Goal: Use online tool/utility: Utilize a website feature to perform a specific function

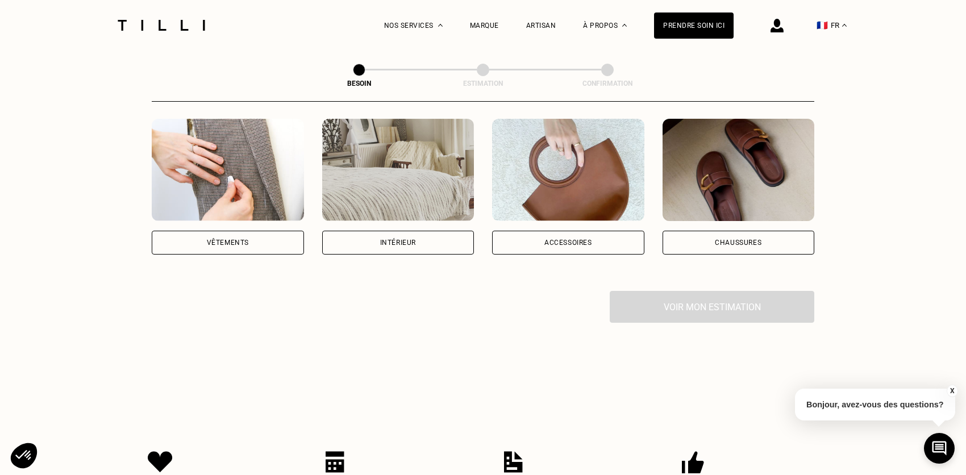
scroll to position [227, 0]
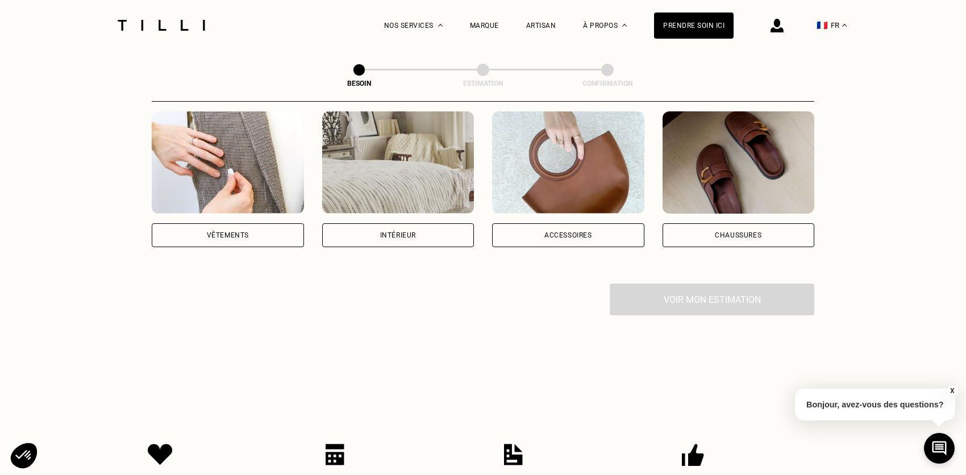
click at [198, 223] on div "Vêtements" at bounding box center [228, 235] width 152 height 24
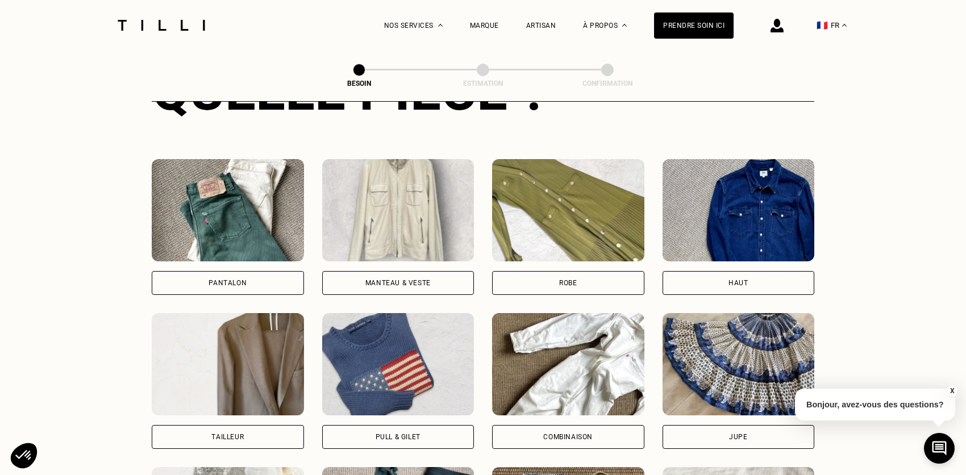
scroll to position [540, 0]
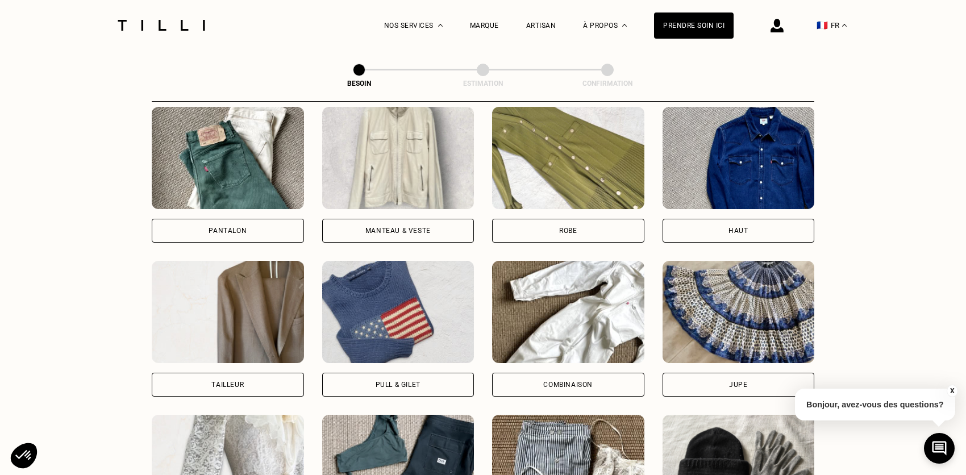
click at [416, 148] on img at bounding box center [398, 158] width 152 height 102
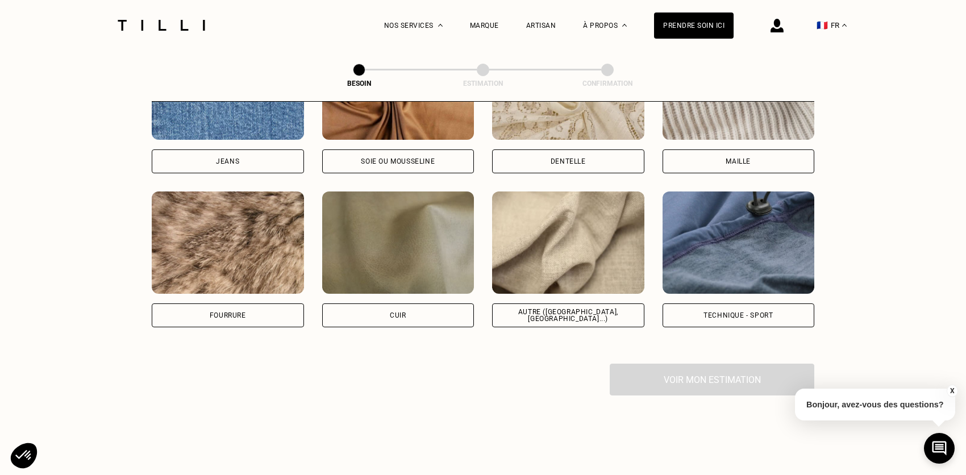
scroll to position [1329, 0]
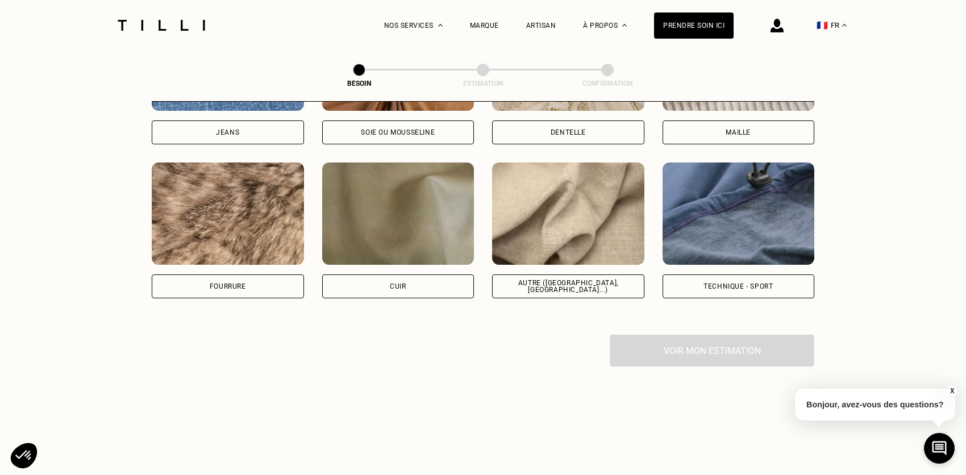
drag, startPoint x: 555, startPoint y: 213, endPoint x: 574, endPoint y: 232, distance: 26.1
click at [555, 213] on img at bounding box center [568, 213] width 152 height 102
select select "FR"
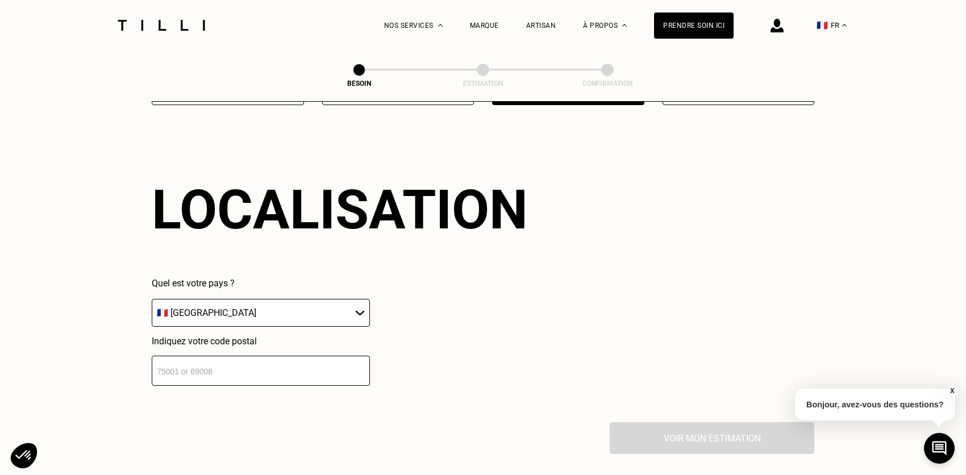
scroll to position [1526, 0]
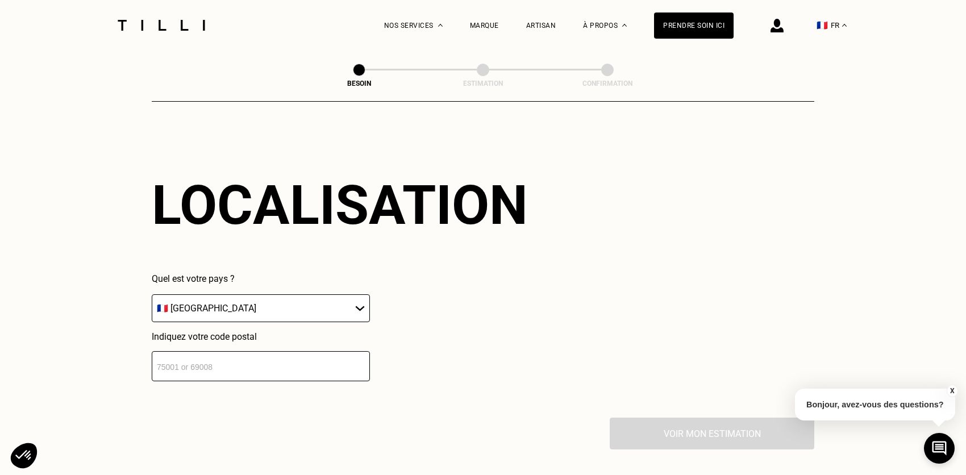
click at [345, 358] on input "number" at bounding box center [261, 366] width 218 height 30
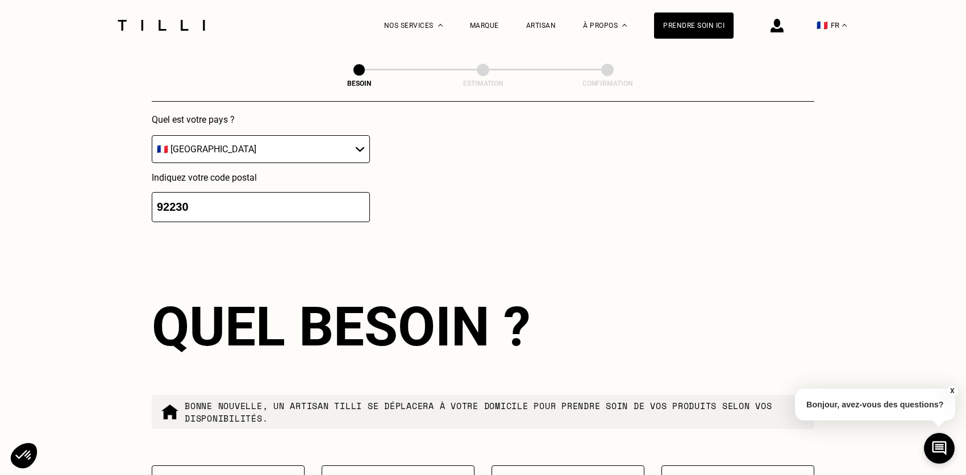
scroll to position [1808, 0]
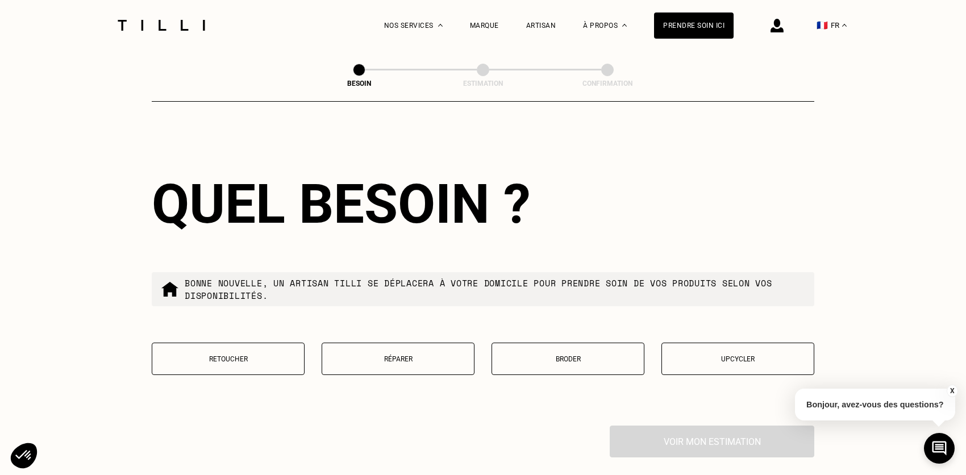
type input "92230"
click at [250, 361] on button "Retoucher" at bounding box center [228, 359] width 153 height 32
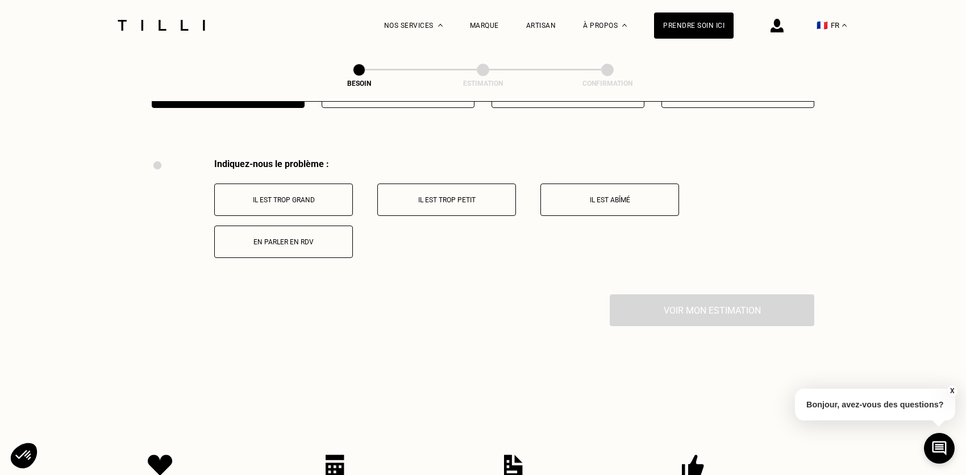
scroll to position [2100, 0]
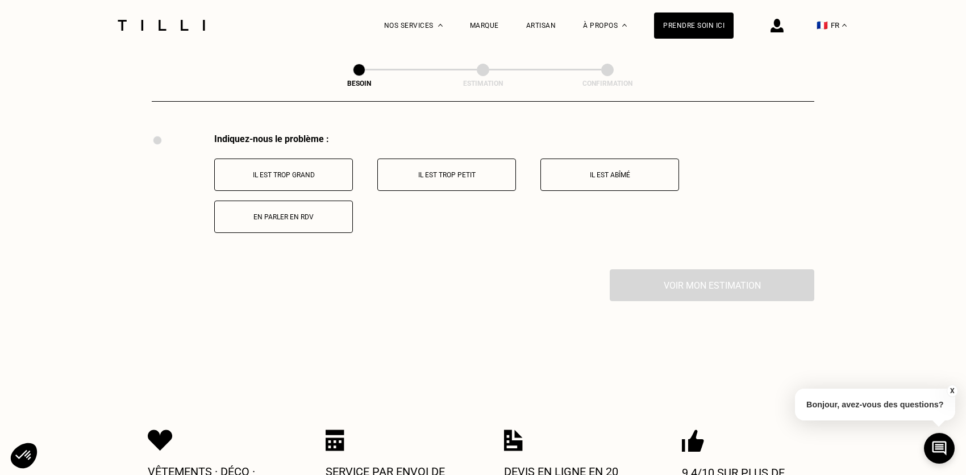
click at [284, 177] on button "Il est trop grand" at bounding box center [283, 174] width 139 height 32
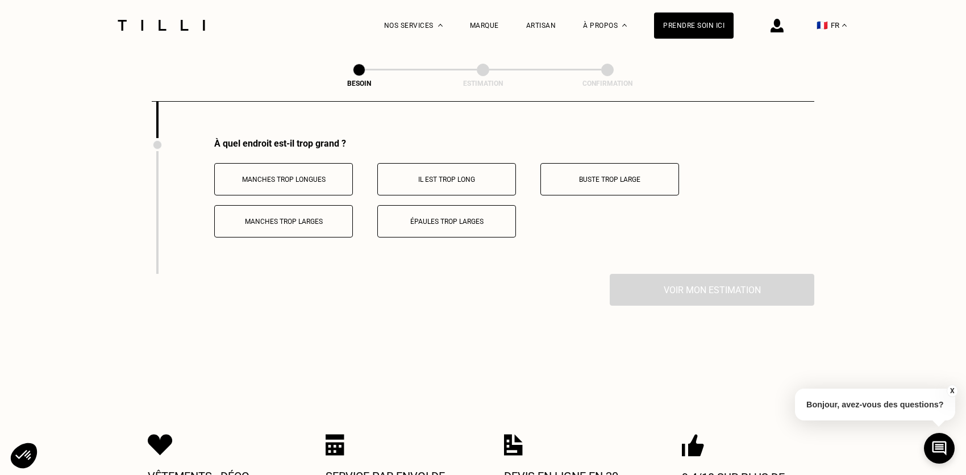
scroll to position [2235, 0]
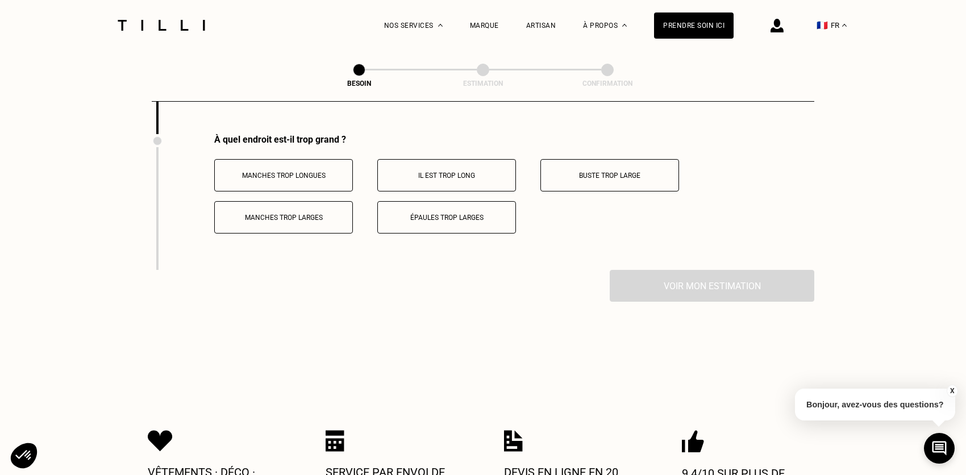
click at [397, 201] on button "Épaules trop larges" at bounding box center [446, 217] width 139 height 32
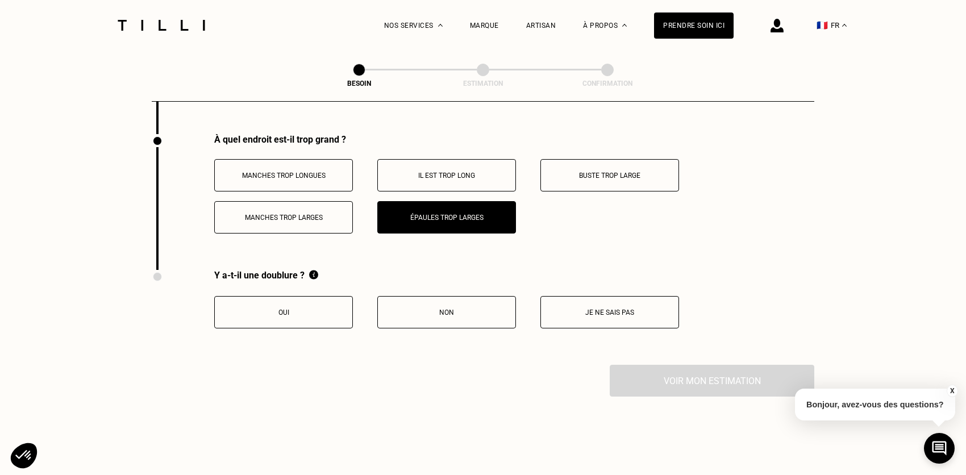
click at [320, 296] on button "Oui" at bounding box center [283, 312] width 139 height 32
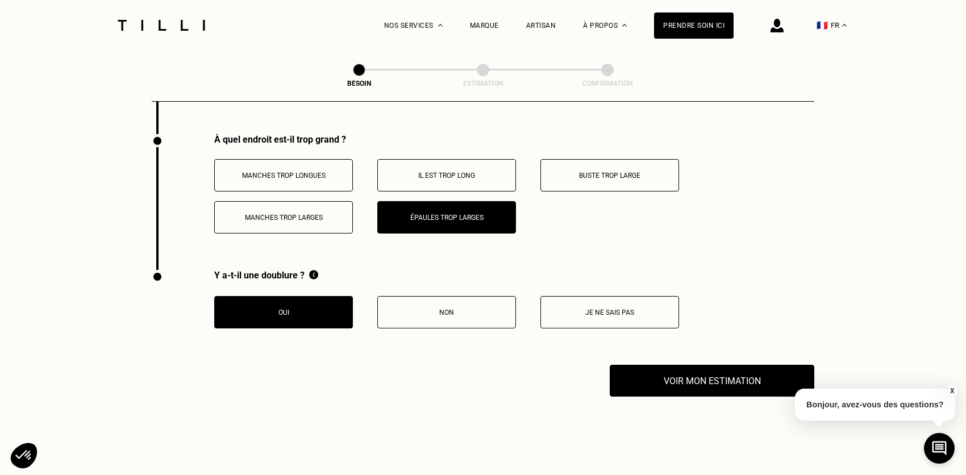
drag, startPoint x: 654, startPoint y: 348, endPoint x: 657, endPoint y: 355, distance: 7.9
click at [654, 348] on div "Y a-t-il une doublure ? Oui Non Je ne sais pas" at bounding box center [415, 317] width 527 height 95
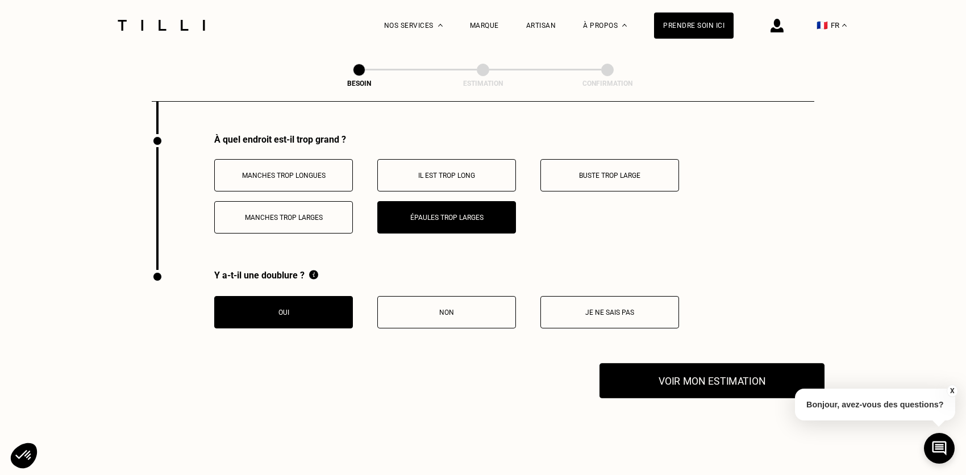
click at [671, 379] on button "Voir mon estimation" at bounding box center [711, 380] width 225 height 35
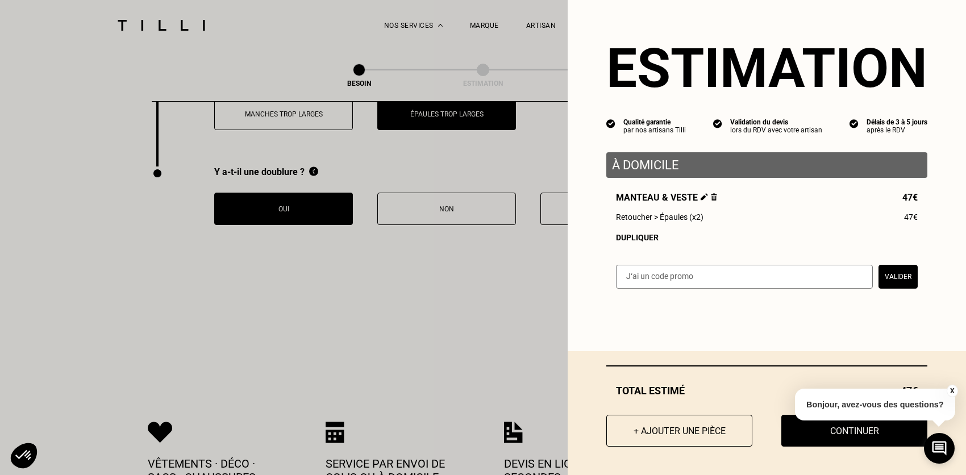
scroll to position [2405, 0]
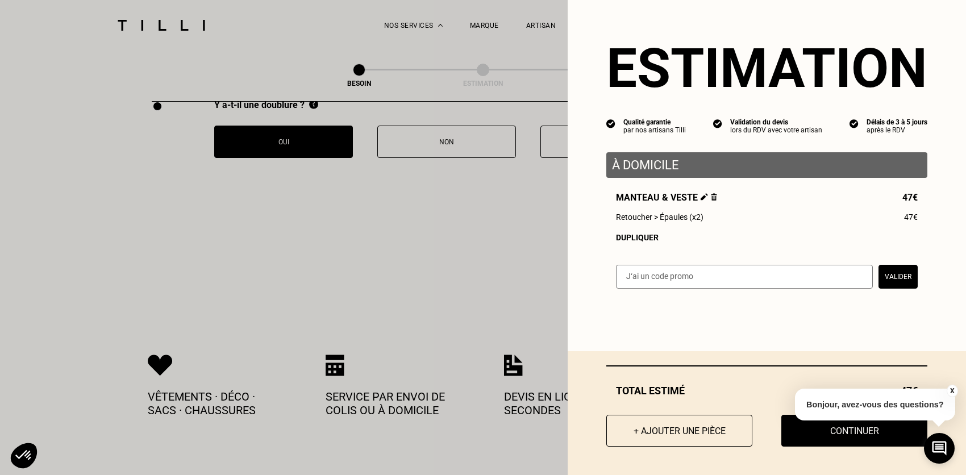
click at [796, 421] on div "X Bonjour, avez-vous des questions?" at bounding box center [875, 402] width 160 height 53
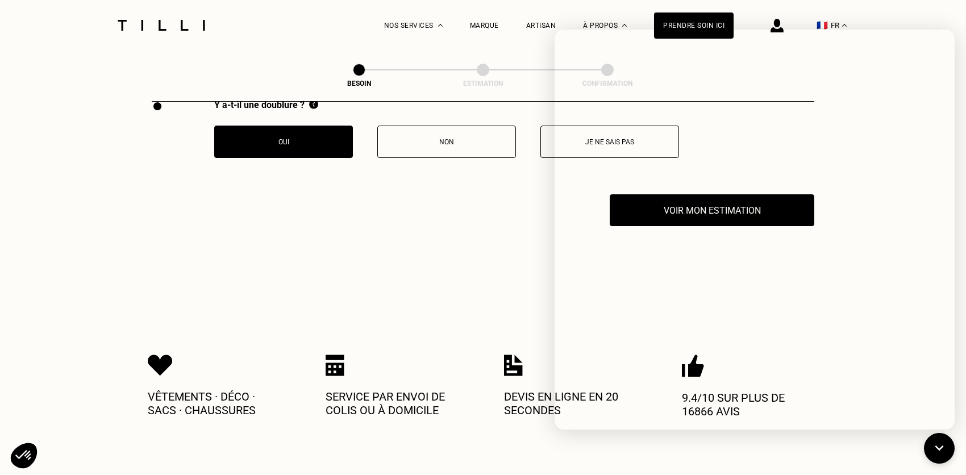
drag, startPoint x: 466, startPoint y: 203, endPoint x: 469, endPoint y: 211, distance: 7.9
click at [466, 206] on div "Voir mon estimation" at bounding box center [483, 210] width 662 height 32
click at [929, 440] on button at bounding box center [939, 448] width 34 height 34
